Goal: Information Seeking & Learning: Learn about a topic

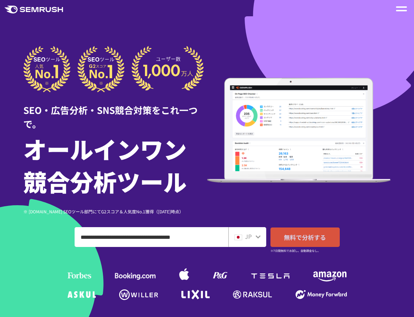
type input "**********"
click at [294, 237] on span "無料で分析する" at bounding box center [305, 237] width 42 height 9
click at [402, 9] on div at bounding box center [401, 9] width 11 height 8
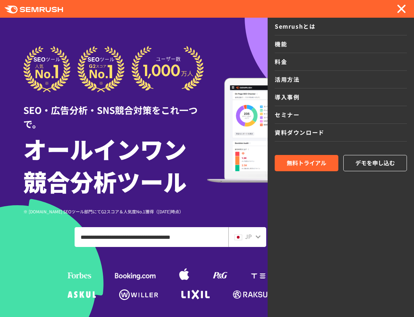
click at [247, 151] on img at bounding box center [299, 130] width 184 height 105
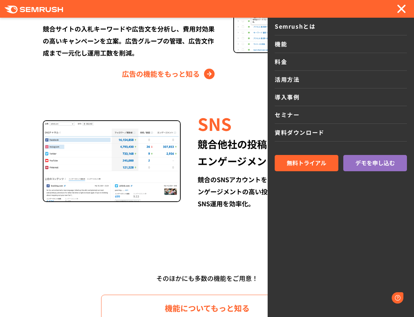
click at [247, 151] on div "競合他社の投稿を分析し、 エンゲージメントを増やす" at bounding box center [285, 153] width 174 height 34
click at [407, 8] on div at bounding box center [401, 9] width 11 height 8
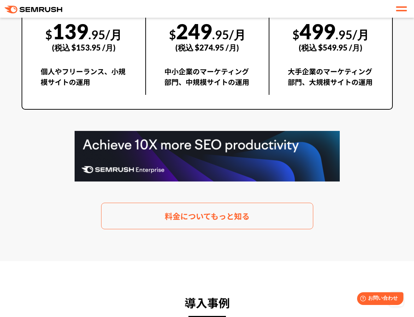
scroll to position [1357, 0]
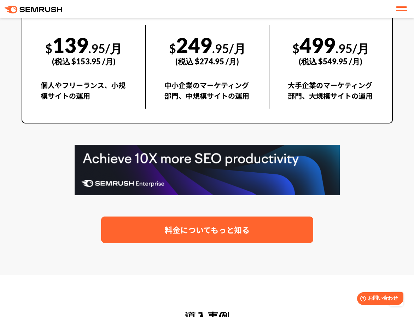
click at [251, 236] on link "料金についてもっと知る" at bounding box center [207, 230] width 212 height 27
